Goal: Transaction & Acquisition: Purchase product/service

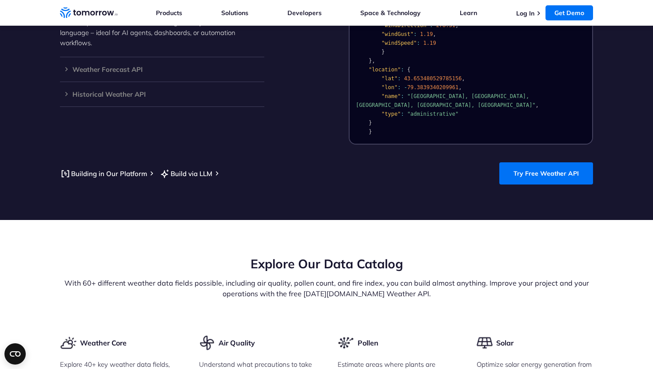
scroll to position [691, 0]
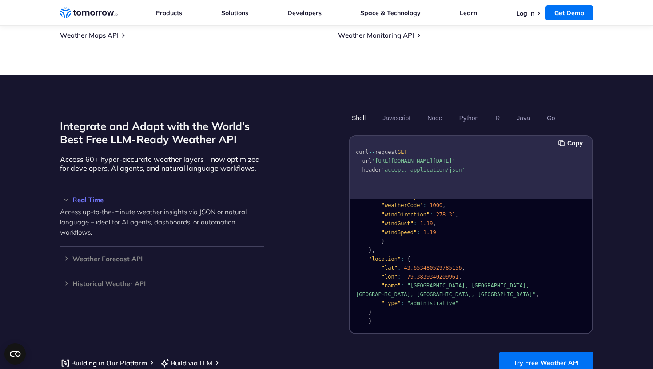
click at [192, 207] on p "Access up-to-the-minute weather insights via JSON or natural language – ideal f…" at bounding box center [162, 222] width 204 height 31
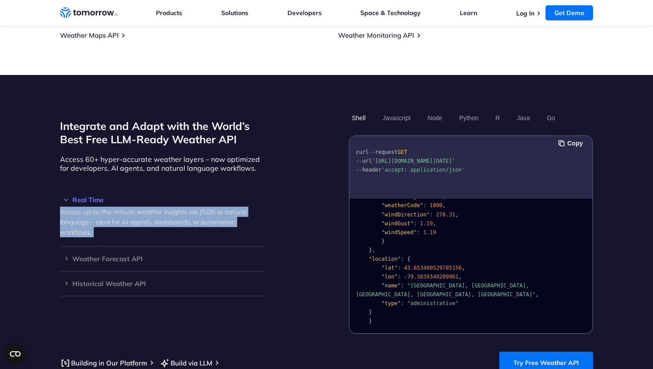
click at [192, 207] on p "Access up-to-the-minute weather insights via JSON or natural language – ideal f…" at bounding box center [162, 222] width 204 height 31
click at [190, 247] on div "Weather Forecast API Access ultra-accurate, hyperlocal data up to 14 days in th…" at bounding box center [162, 259] width 204 height 25
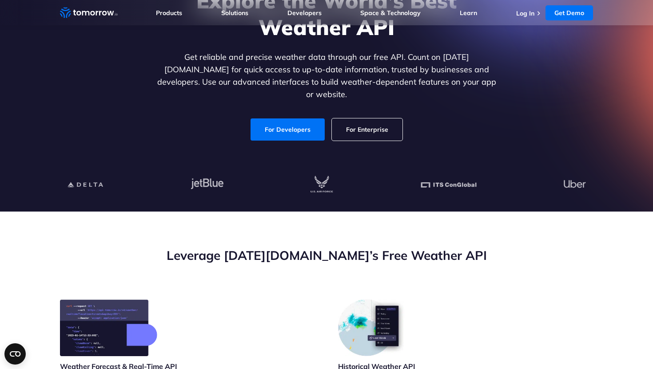
scroll to position [103, 0]
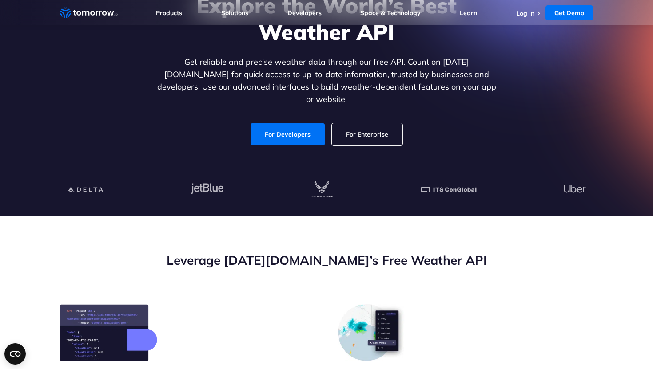
click at [345, 125] on link "For Enterprise" at bounding box center [367, 134] width 71 height 22
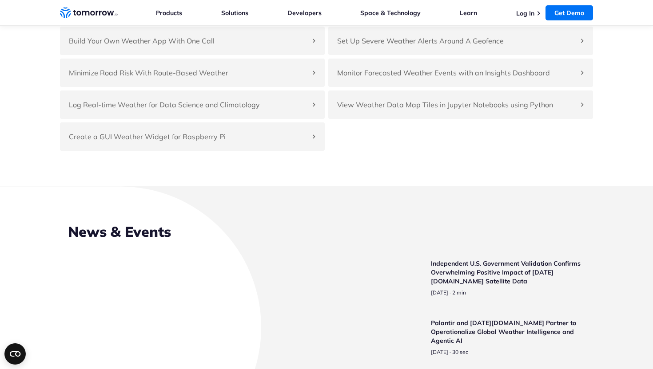
scroll to position [2054, 0]
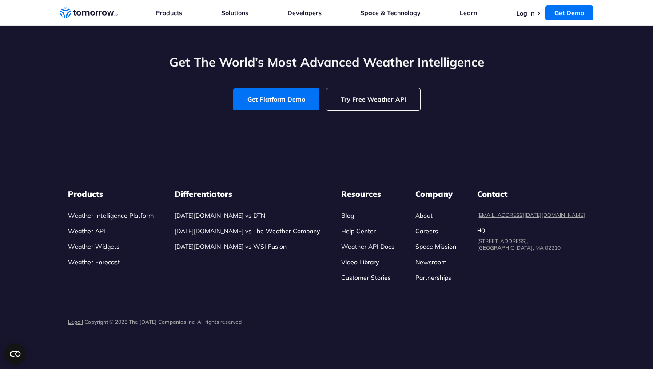
scroll to position [3391, 0]
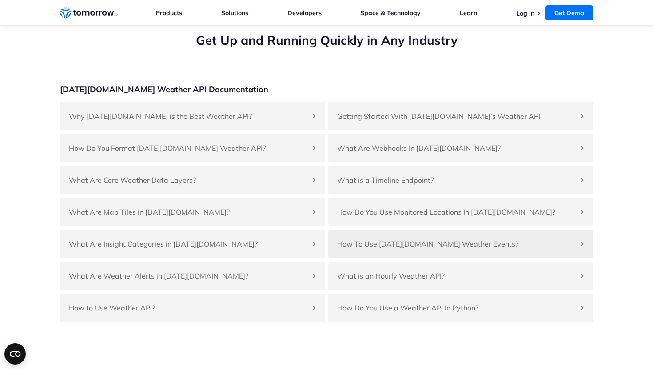
scroll to position [1888, 0]
